Goal: Use online tool/utility: Utilize a website feature to perform a specific function

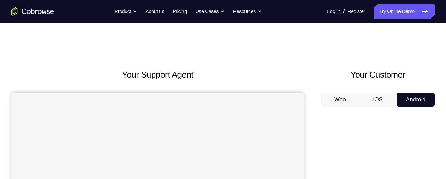
scroll to position [71, 0]
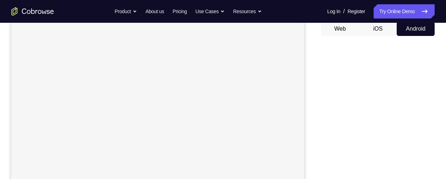
drag, startPoint x: 429, startPoint y: 6, endPoint x: 375, endPoint y: 90, distance: 99.7
click at [375, 90] on div "Your Support Agent Your Customer Web iOS Android" at bounding box center [223, 129] width 424 height 262
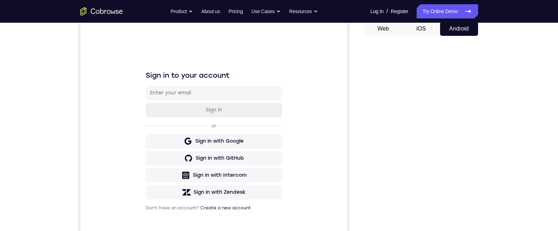
scroll to position [0, 0]
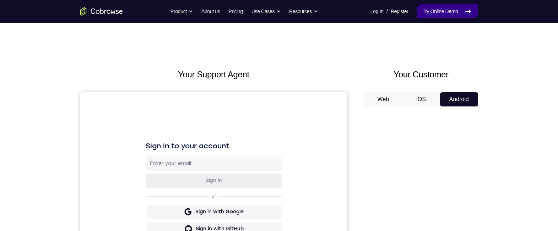
click at [446, 6] on link "Try Online Demo" at bounding box center [446, 11] width 61 height 14
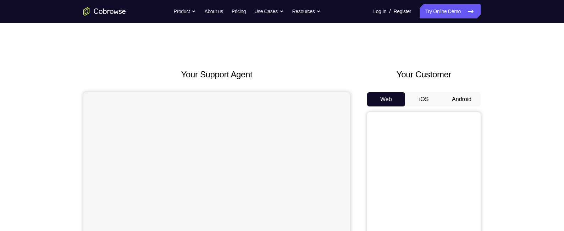
click at [458, 105] on button "Android" at bounding box center [462, 99] width 38 height 14
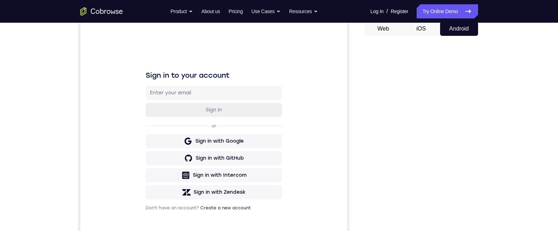
scroll to position [111, 0]
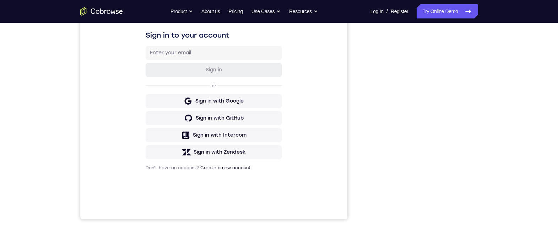
click at [498, 139] on div "Your Support Agent Your Customer Web iOS Android Next Steps We’d be happy to gi…" at bounding box center [279, 146] width 454 height 468
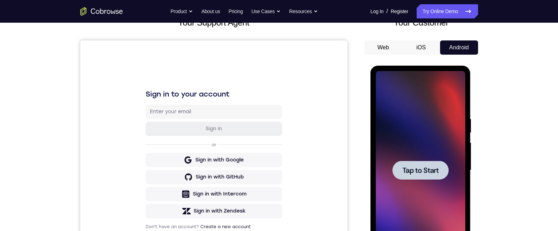
scroll to position [0, 0]
click at [420, 47] on button "iOS" at bounding box center [421, 47] width 38 height 14
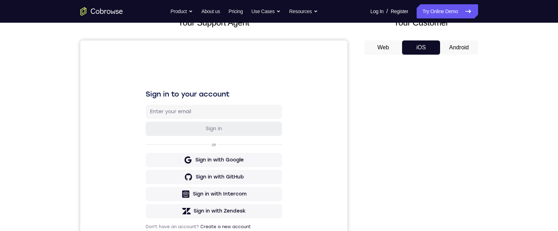
click at [457, 50] on button "Android" at bounding box center [459, 47] width 38 height 14
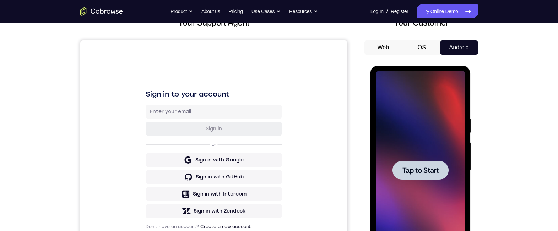
click at [458, 52] on button "Android" at bounding box center [459, 47] width 38 height 14
click at [421, 173] on span "Tap to Start" at bounding box center [420, 170] width 36 height 7
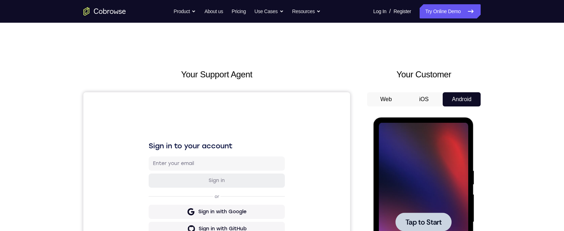
click at [440, 148] on div at bounding box center [423, 222] width 89 height 199
click at [421, 150] on div at bounding box center [423, 222] width 89 height 199
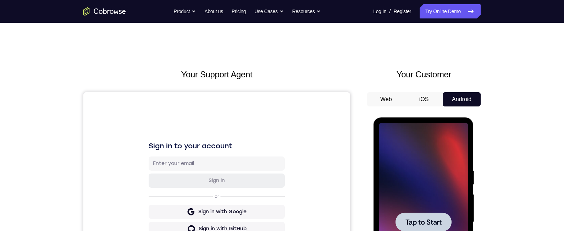
click at [421, 150] on div at bounding box center [423, 222] width 89 height 199
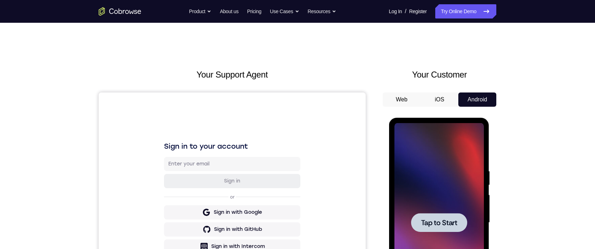
click at [436, 219] on span "Tap to Start" at bounding box center [439, 222] width 36 height 7
click at [416, 217] on div at bounding box center [439, 222] width 56 height 19
drag, startPoint x: 415, startPoint y: 217, endPoint x: 419, endPoint y: 219, distance: 4.6
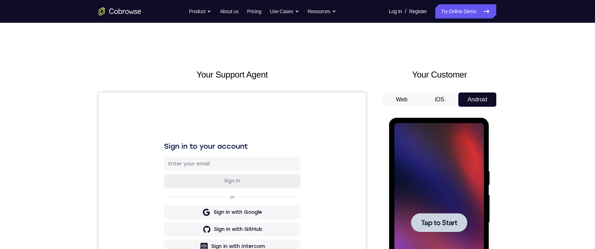
click at [425, 231] on div at bounding box center [438, 222] width 89 height 199
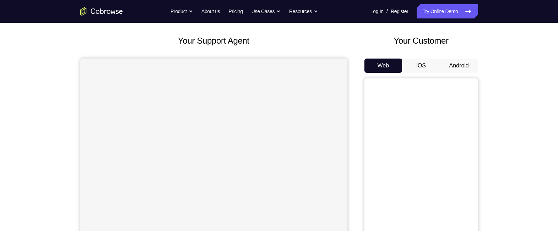
click at [458, 65] on button "Android" at bounding box center [459, 66] width 38 height 14
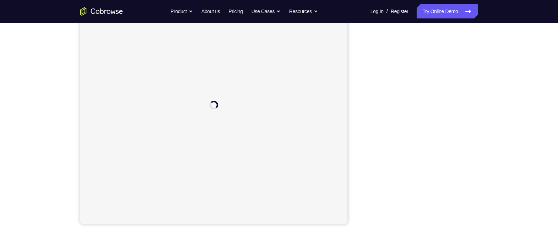
drag, startPoint x: 522, startPoint y: 19, endPoint x: 264, endPoint y: 99, distance: 270.1
click at [378, 90] on div "Your Support Agent Your Customer Web iOS Android" at bounding box center [279, 93] width 398 height 262
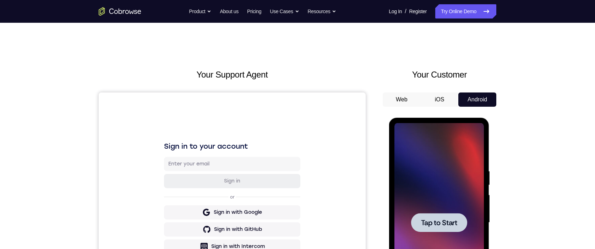
click at [440, 213] on div at bounding box center [439, 222] width 56 height 19
click at [438, 218] on div at bounding box center [438, 222] width 89 height 199
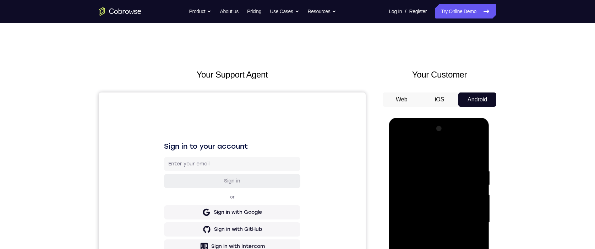
drag, startPoint x: 439, startPoint y: 186, endPoint x: 825, endPoint y: 222, distance: 387.6
click at [439, 231] on div at bounding box center [438, 222] width 89 height 199
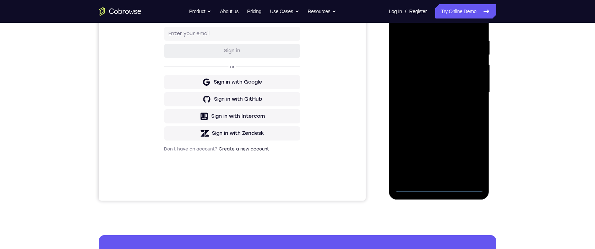
click at [439, 188] on div at bounding box center [438, 92] width 89 height 199
click at [472, 152] on div at bounding box center [438, 92] width 89 height 199
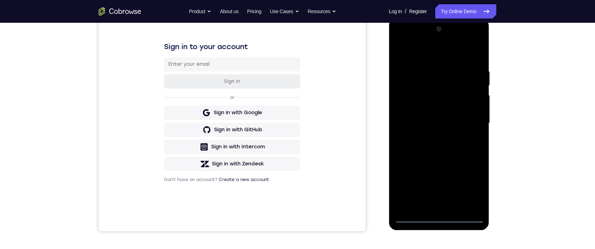
click at [414, 55] on div at bounding box center [438, 122] width 89 height 199
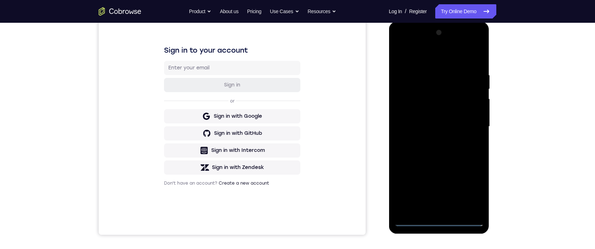
click at [473, 123] on div at bounding box center [438, 126] width 89 height 199
click at [468, 123] on div at bounding box center [438, 126] width 89 height 199
click at [468, 124] on div at bounding box center [438, 126] width 89 height 199
click at [431, 209] on div at bounding box center [438, 126] width 89 height 199
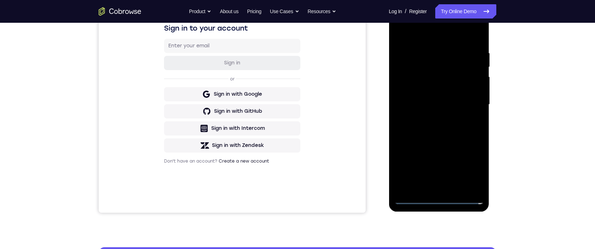
click at [412, 98] on div at bounding box center [438, 104] width 89 height 199
click at [416, 92] on div at bounding box center [438, 104] width 89 height 199
click at [445, 106] on div at bounding box center [438, 104] width 89 height 199
click at [447, 130] on div at bounding box center [438, 104] width 89 height 199
click at [444, 126] on div at bounding box center [438, 104] width 89 height 199
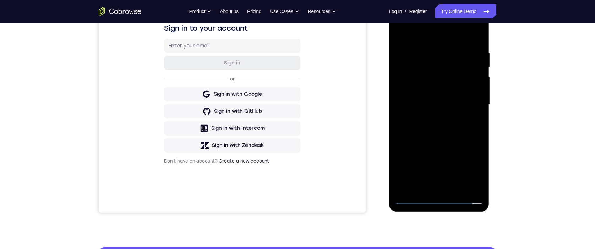
scroll to position [70, 0]
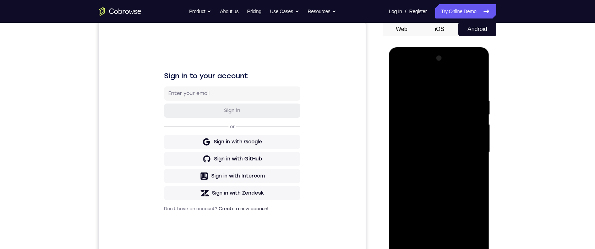
click at [439, 180] on div at bounding box center [438, 152] width 89 height 199
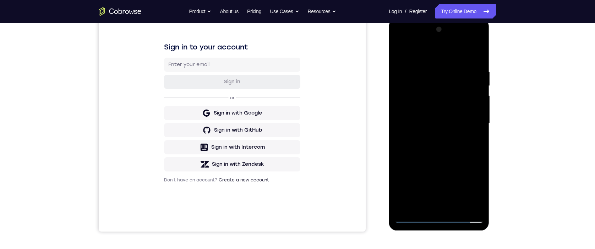
click at [442, 154] on div at bounding box center [438, 123] width 89 height 199
click at [434, 120] on div at bounding box center [438, 123] width 89 height 199
click at [478, 115] on div at bounding box center [438, 123] width 89 height 199
click at [398, 116] on div at bounding box center [438, 123] width 89 height 199
click at [480, 116] on div at bounding box center [438, 123] width 89 height 199
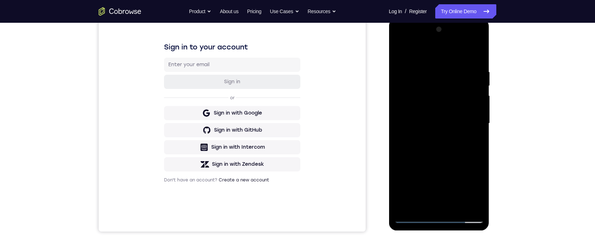
click at [480, 116] on div at bounding box center [438, 123] width 89 height 199
click at [400, 180] on div at bounding box center [438, 123] width 89 height 199
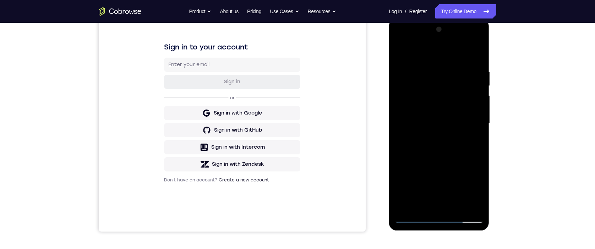
drag, startPoint x: 442, startPoint y: 112, endPoint x: 420, endPoint y: 81, distance: 38.7
click at [436, 168] on div at bounding box center [438, 123] width 89 height 199
click at [427, 67] on div at bounding box center [438, 123] width 89 height 199
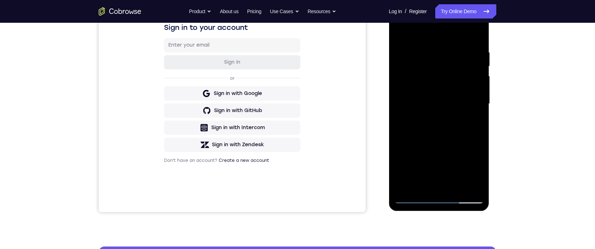
click at [466, 186] on div at bounding box center [438, 103] width 89 height 199
click at [474, 100] on div at bounding box center [438, 103] width 89 height 199
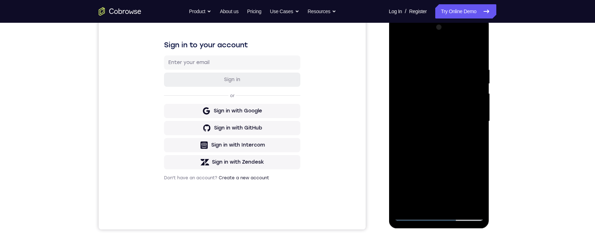
click at [474, 100] on div at bounding box center [438, 121] width 89 height 199
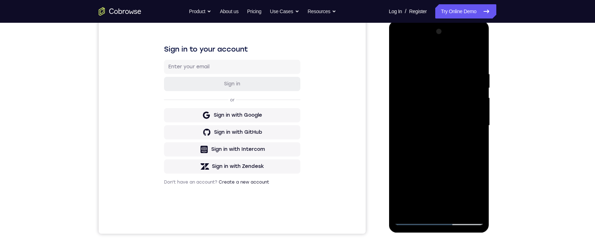
click at [474, 100] on div at bounding box center [438, 125] width 89 height 199
click at [476, 56] on div at bounding box center [438, 125] width 89 height 199
drag, startPoint x: 464, startPoint y: 136, endPoint x: 467, endPoint y: 75, distance: 61.5
click at [467, 75] on div at bounding box center [438, 125] width 89 height 199
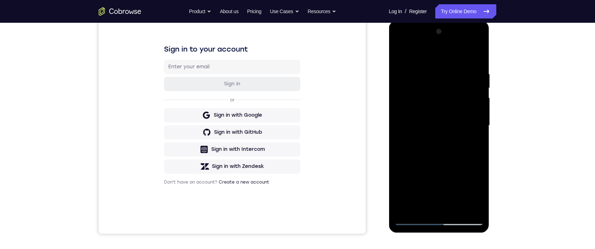
drag, startPoint x: 458, startPoint y: 141, endPoint x: 459, endPoint y: 92, distance: 49.4
click at [460, 80] on div at bounding box center [438, 125] width 89 height 199
click at [437, 89] on div at bounding box center [438, 125] width 89 height 199
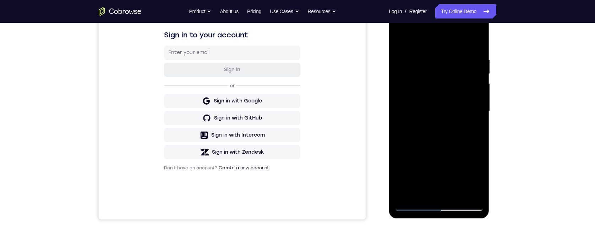
drag, startPoint x: 442, startPoint y: 141, endPoint x: 441, endPoint y: 91, distance: 50.1
click at [440, 101] on div at bounding box center [438, 111] width 89 height 199
drag, startPoint x: 439, startPoint y: 161, endPoint x: 435, endPoint y: 102, distance: 59.1
click at [435, 100] on div at bounding box center [438, 111] width 89 height 199
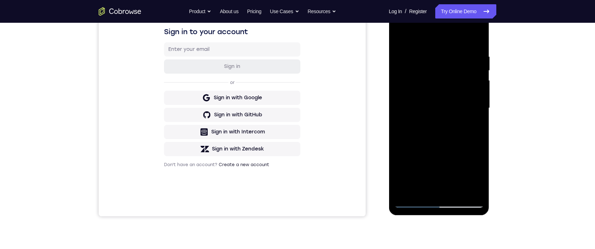
drag, startPoint x: 440, startPoint y: 151, endPoint x: 437, endPoint y: 90, distance: 60.7
click at [437, 90] on div at bounding box center [438, 108] width 89 height 199
drag, startPoint x: 436, startPoint y: 115, endPoint x: 438, endPoint y: 89, distance: 26.0
click at [438, 89] on div at bounding box center [438, 108] width 89 height 199
drag, startPoint x: 444, startPoint y: 153, endPoint x: 444, endPoint y: 90, distance: 62.5
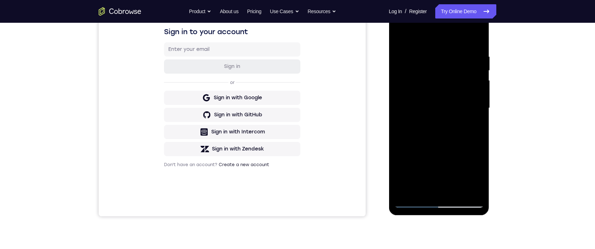
click at [444, 90] on div at bounding box center [438, 108] width 89 height 199
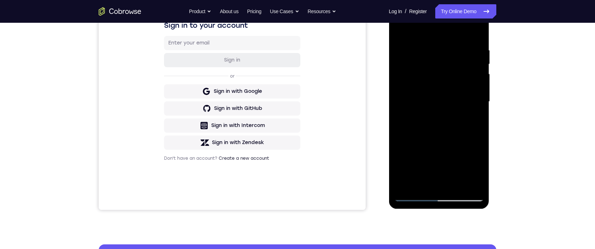
click at [406, 132] on div at bounding box center [438, 101] width 89 height 199
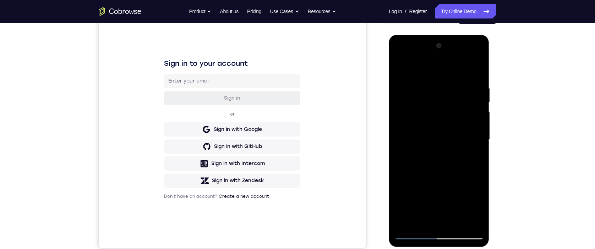
drag, startPoint x: 420, startPoint y: 89, endPoint x: 411, endPoint y: 125, distance: 37.5
click at [411, 125] on div at bounding box center [438, 139] width 89 height 199
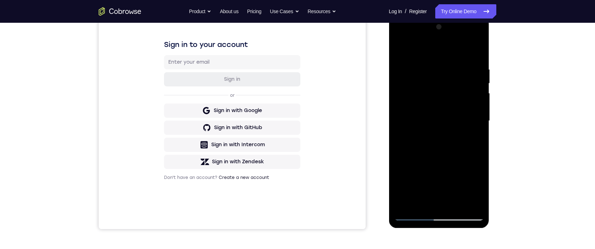
drag, startPoint x: 59, startPoint y: 29, endPoint x: 385, endPoint y: 102, distance: 334.0
click at [381, 103] on div "Your Support Agent Your Customer Web iOS Android" at bounding box center [298, 98] width 398 height 262
click at [452, 102] on div at bounding box center [438, 120] width 89 height 199
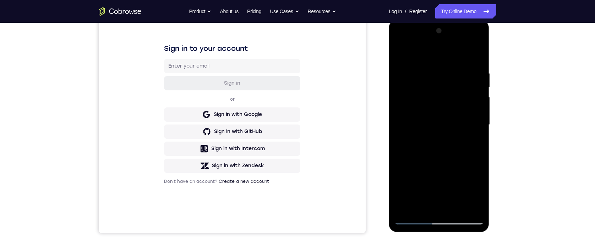
click at [399, 51] on div at bounding box center [438, 124] width 89 height 199
click at [442, 77] on div at bounding box center [438, 124] width 89 height 199
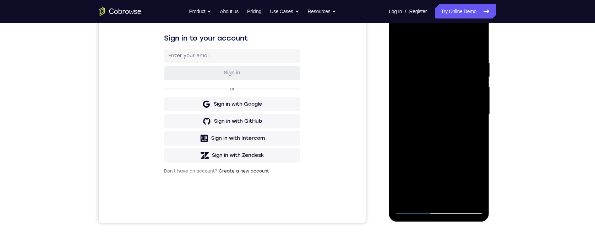
click at [407, 199] on div at bounding box center [438, 114] width 89 height 199
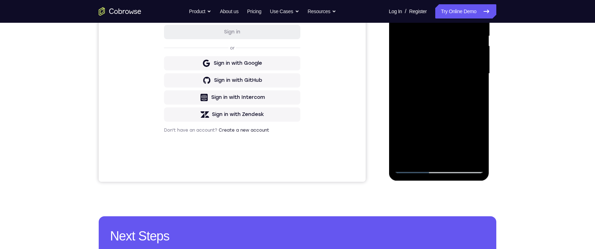
click at [480, 104] on div at bounding box center [438, 73] width 89 height 199
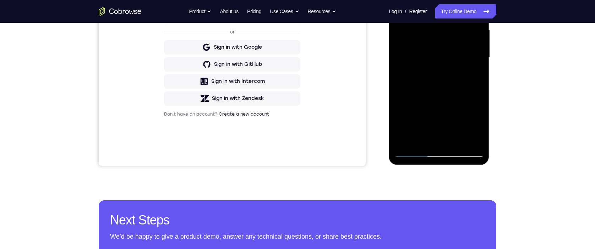
drag, startPoint x: 446, startPoint y: 103, endPoint x: 445, endPoint y: 55, distance: 48.3
click at [445, 54] on div at bounding box center [438, 57] width 89 height 199
drag, startPoint x: 433, startPoint y: 138, endPoint x: 450, endPoint y: 39, distance: 100.2
click at [441, 60] on div at bounding box center [438, 57] width 89 height 199
drag, startPoint x: 448, startPoint y: 63, endPoint x: 453, endPoint y: 27, distance: 36.2
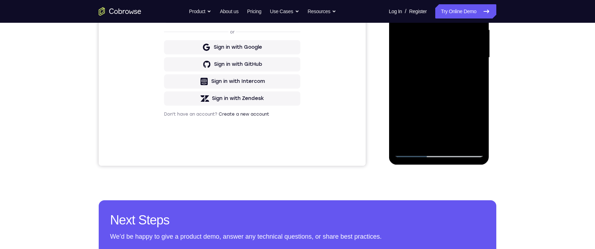
click at [453, 26] on div at bounding box center [438, 57] width 89 height 199
drag, startPoint x: 443, startPoint y: 78, endPoint x: 448, endPoint y: 58, distance: 20.7
click at [447, 57] on div at bounding box center [438, 57] width 89 height 199
drag, startPoint x: 447, startPoint y: 106, endPoint x: 446, endPoint y: 48, distance: 58.6
click at [446, 48] on div at bounding box center [438, 57] width 89 height 199
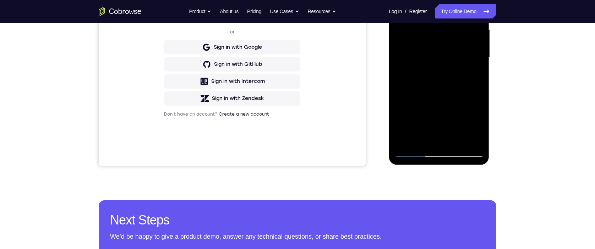
drag, startPoint x: 441, startPoint y: 97, endPoint x: 447, endPoint y: 66, distance: 31.1
click at [447, 61] on div at bounding box center [438, 57] width 89 height 199
click at [435, 65] on div at bounding box center [438, 57] width 89 height 199
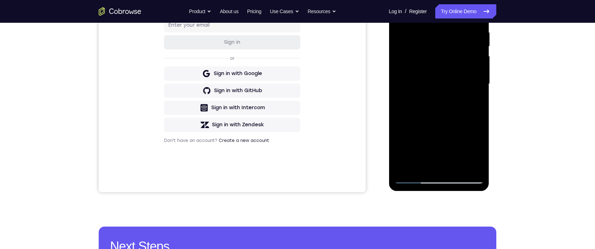
scroll to position [167, 0]
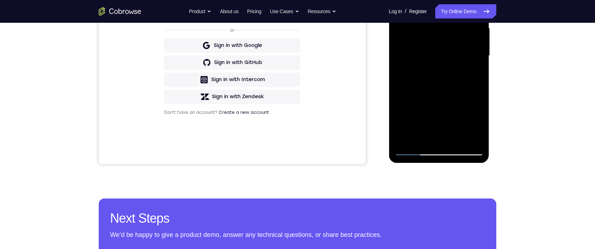
click at [422, 140] on div at bounding box center [438, 55] width 89 height 199
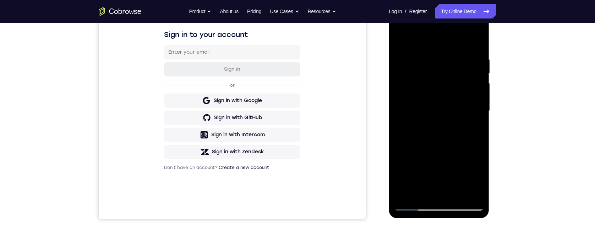
click at [419, 37] on div at bounding box center [438, 110] width 89 height 199
drag, startPoint x: 419, startPoint y: 74, endPoint x: 415, endPoint y: 98, distance: 23.7
click at [415, 98] on div at bounding box center [438, 110] width 89 height 199
click at [400, 56] on div at bounding box center [438, 110] width 89 height 199
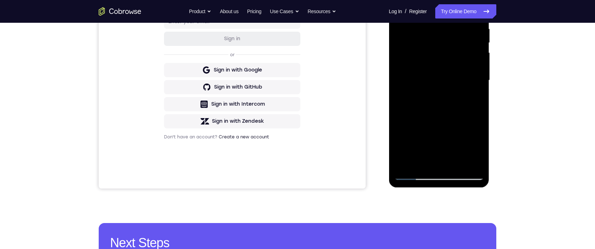
scroll to position [116, 0]
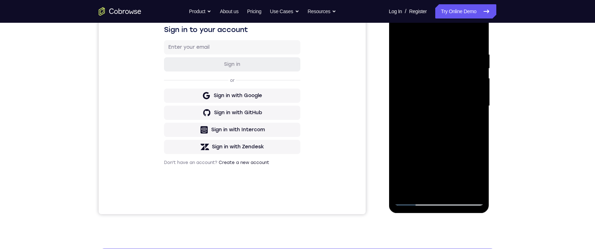
click at [423, 37] on div at bounding box center [438, 105] width 89 height 199
click at [413, 160] on div at bounding box center [438, 105] width 89 height 199
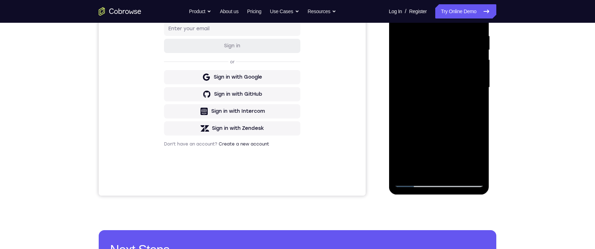
click at [480, 91] on div at bounding box center [438, 87] width 89 height 199
click at [480, 90] on div at bounding box center [438, 87] width 89 height 199
